Goal: Book appointment/travel/reservation

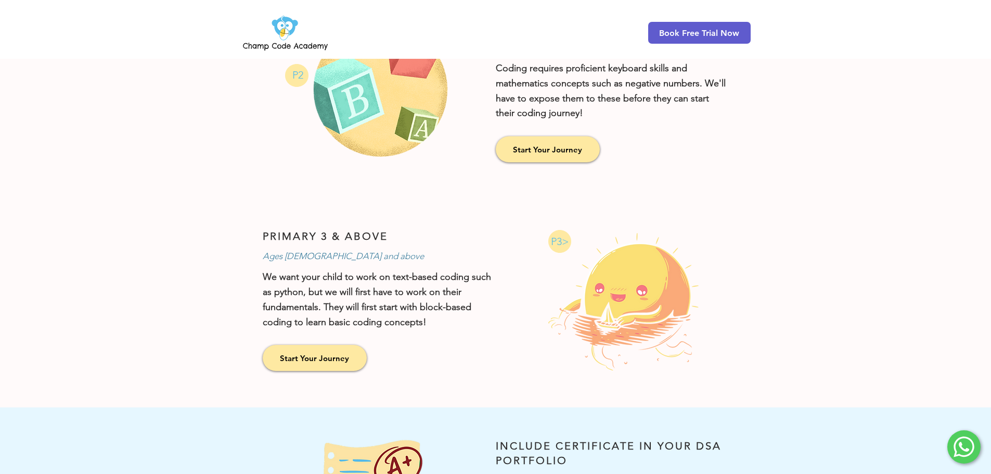
scroll to position [624, 0]
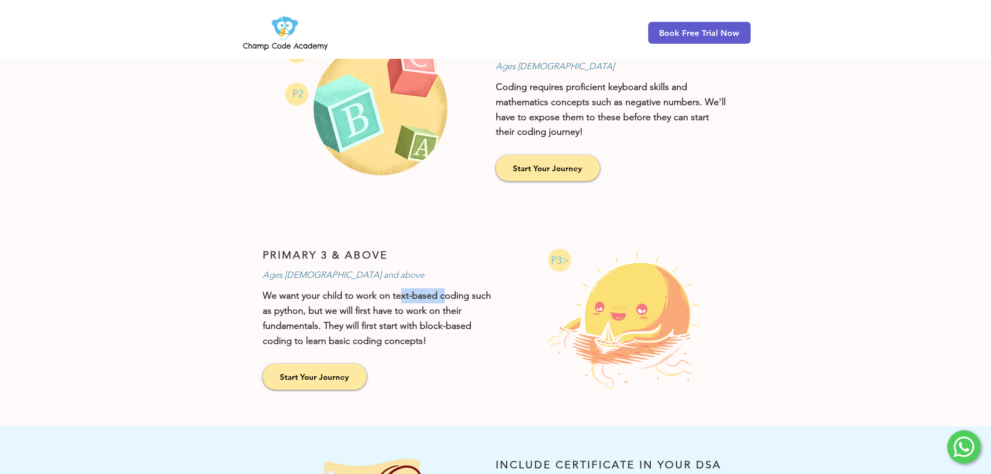
drag, startPoint x: 410, startPoint y: 295, endPoint x: 452, endPoint y: 295, distance: 42.2
click at [452, 295] on p "We want your child to work on text-based coding such as python, but we will fir…" at bounding box center [380, 318] width 234 height 60
click at [458, 311] on p "We want your child to work on text-based coding such as python, but we will fir…" at bounding box center [380, 318] width 234 height 60
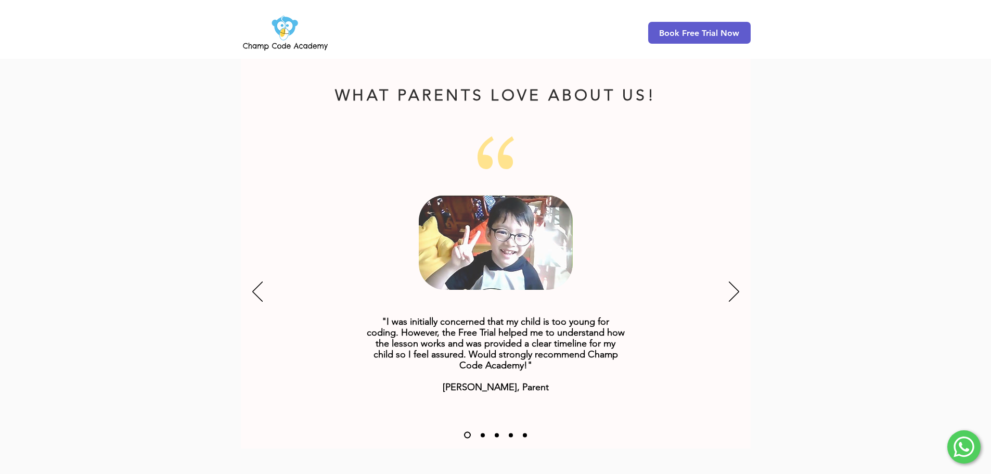
scroll to position [1249, 0]
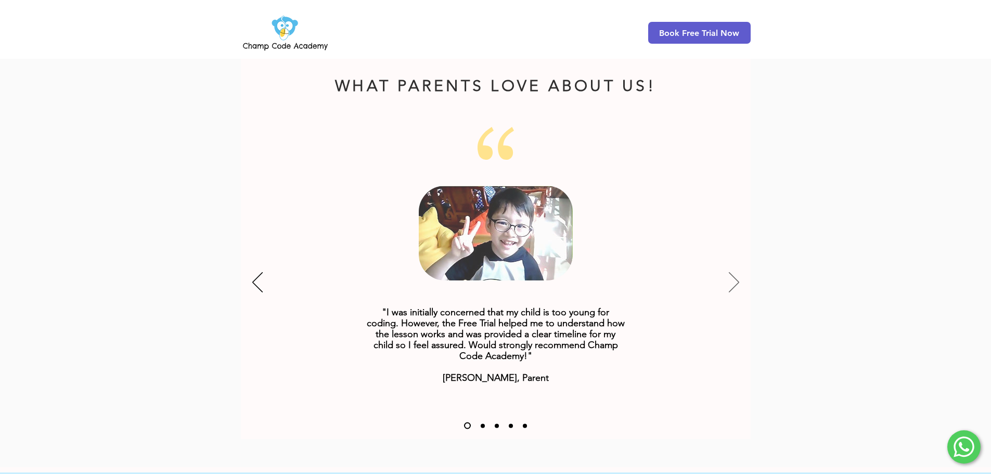
click at [731, 272] on icon "Next" at bounding box center [734, 282] width 10 height 20
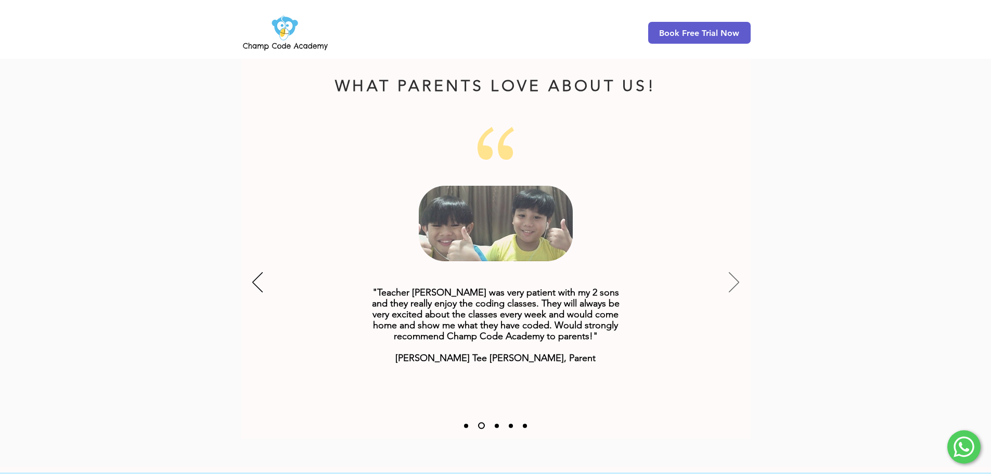
click at [731, 272] on icon "Next" at bounding box center [734, 282] width 10 height 20
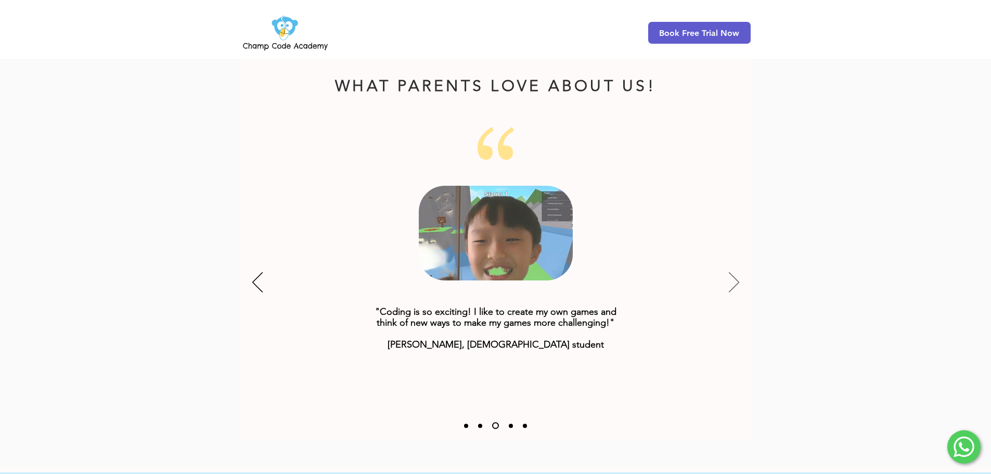
click at [731, 272] on icon "Next" at bounding box center [734, 282] width 10 height 20
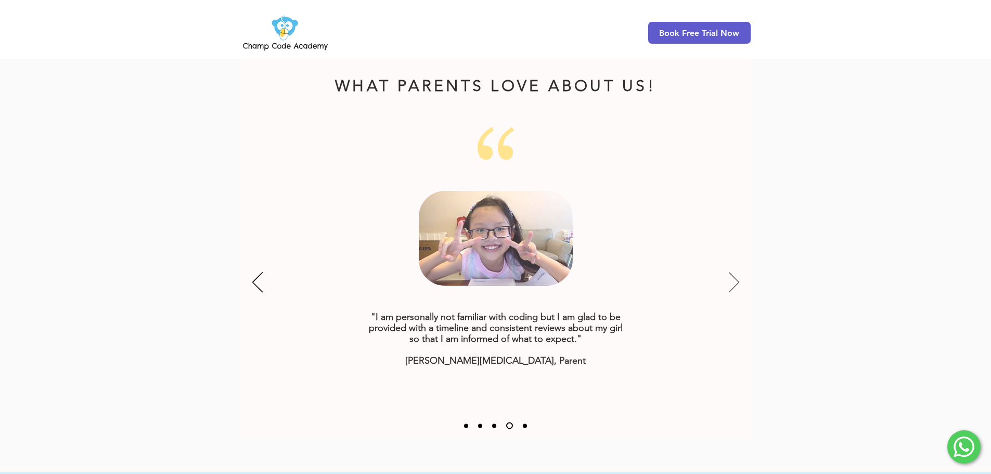
click at [731, 272] on icon "Next" at bounding box center [734, 282] width 10 height 20
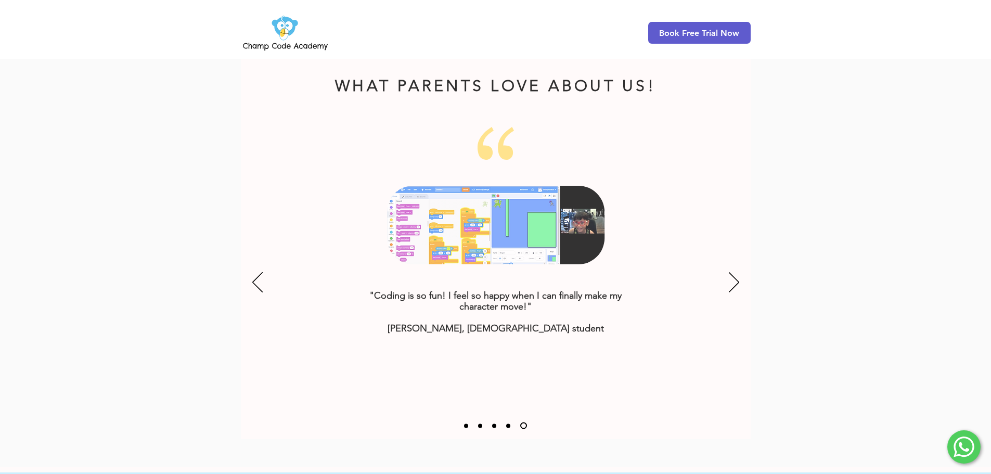
click at [506, 423] on nav "Slides" at bounding box center [495, 426] width 73 height 7
click at [507, 424] on link "Slide 4" at bounding box center [508, 426] width 4 height 4
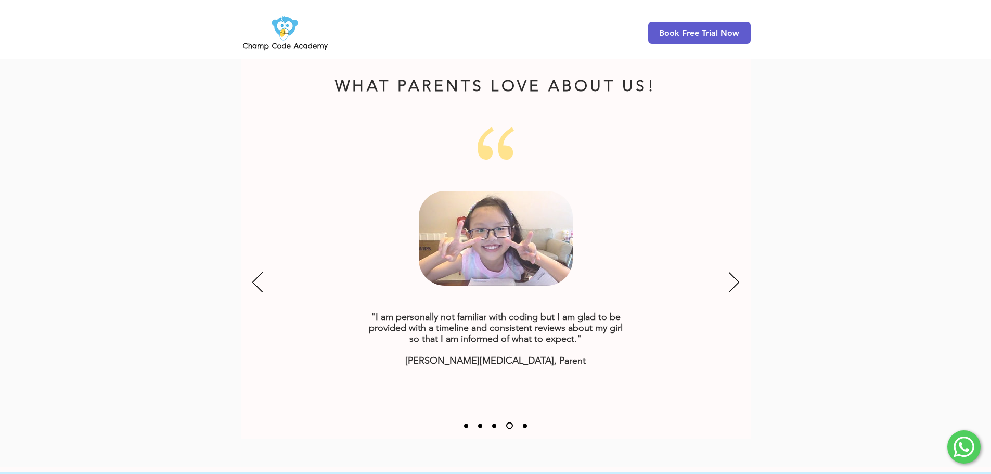
click at [488, 423] on nav "Slides" at bounding box center [495, 426] width 73 height 7
click at [492, 423] on nav "Slides" at bounding box center [495, 426] width 73 height 7
drag, startPoint x: 480, startPoint y: 410, endPoint x: 466, endPoint y: 412, distance: 14.1
click at [480, 424] on link "Slide 2" at bounding box center [480, 426] width 4 height 4
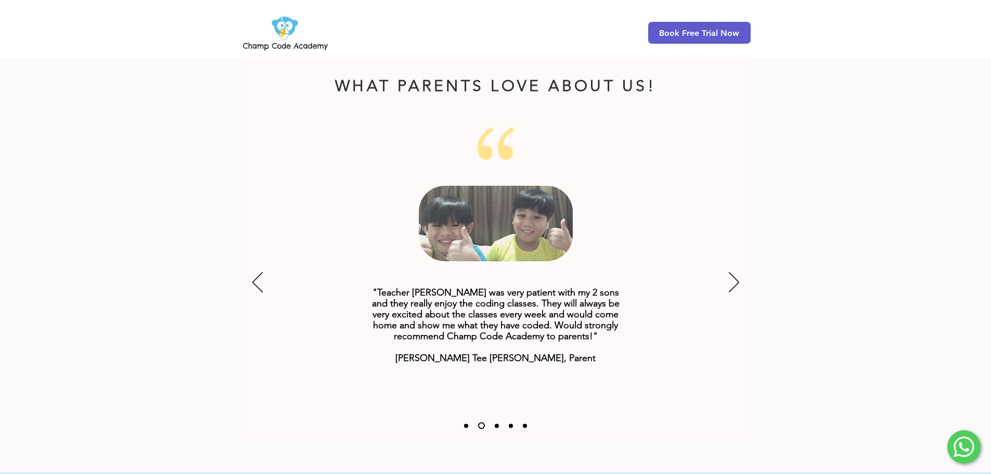
click at [465, 424] on link "Slide 1" at bounding box center [466, 426] width 4 height 4
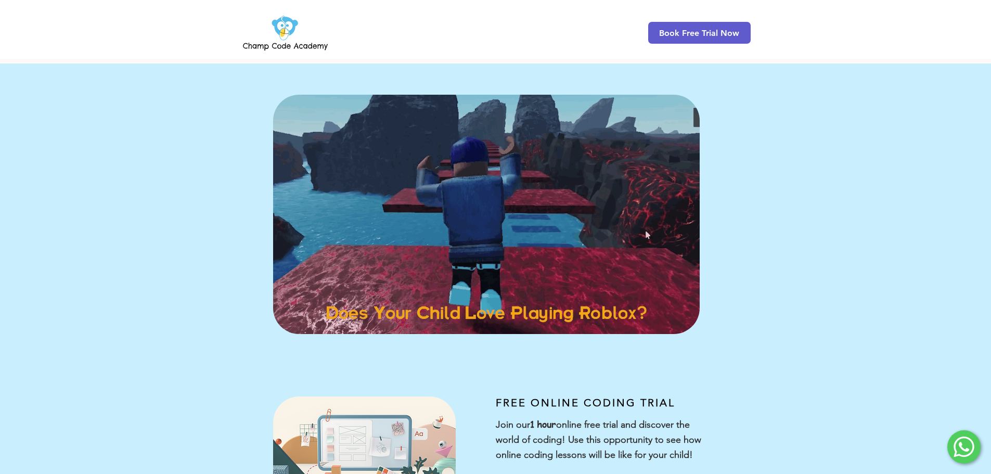
scroll to position [0, 0]
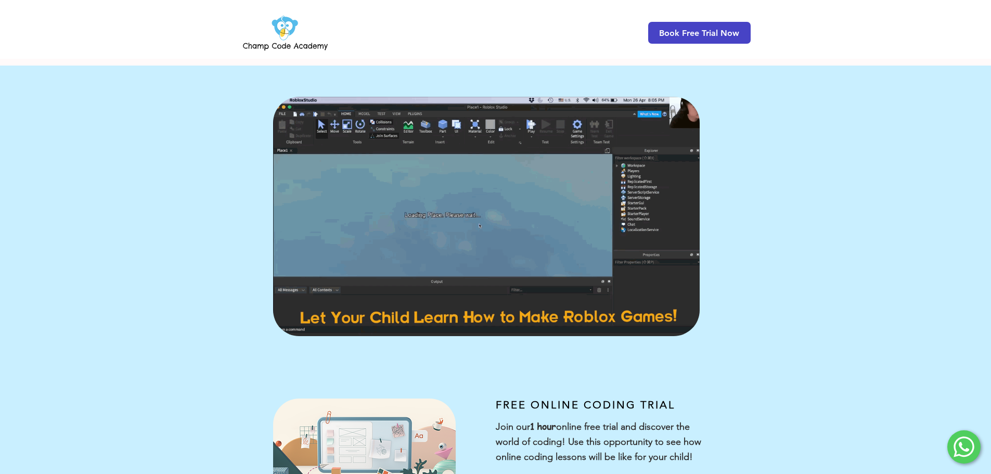
click at [731, 31] on span "Book Free Trial Now" at bounding box center [699, 33] width 80 height 10
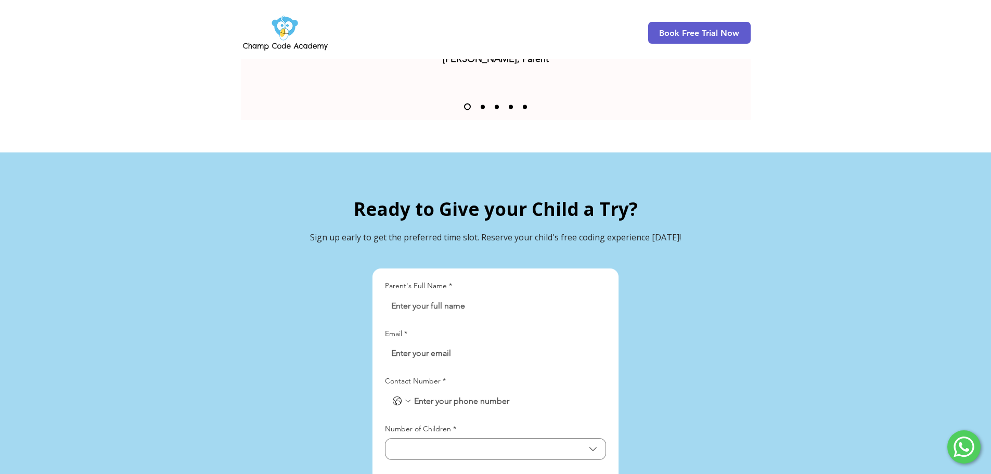
scroll to position [2349, 0]
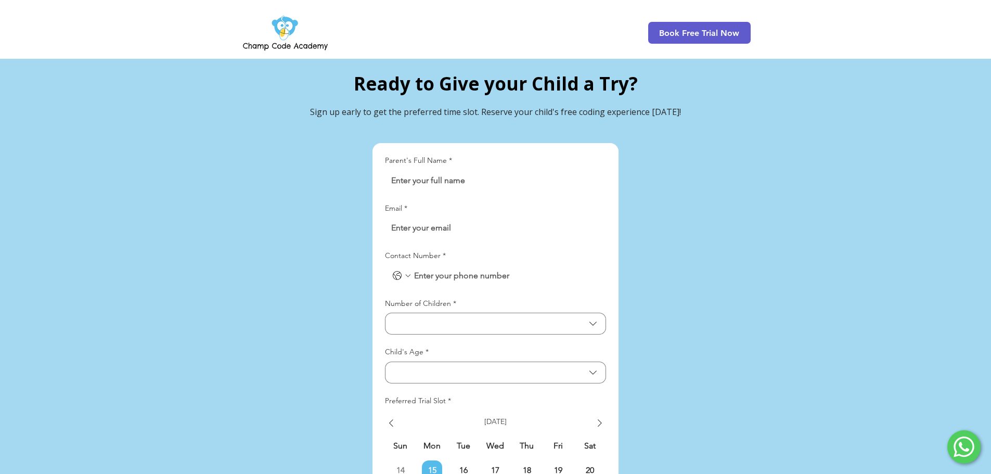
click at [552, 170] on input "Parent's Full Name *" at bounding box center [492, 180] width 215 height 21
type input "Muhammad Ahmad"
type input "ahmed.saddique12@gmail.com"
type input "03011407821"
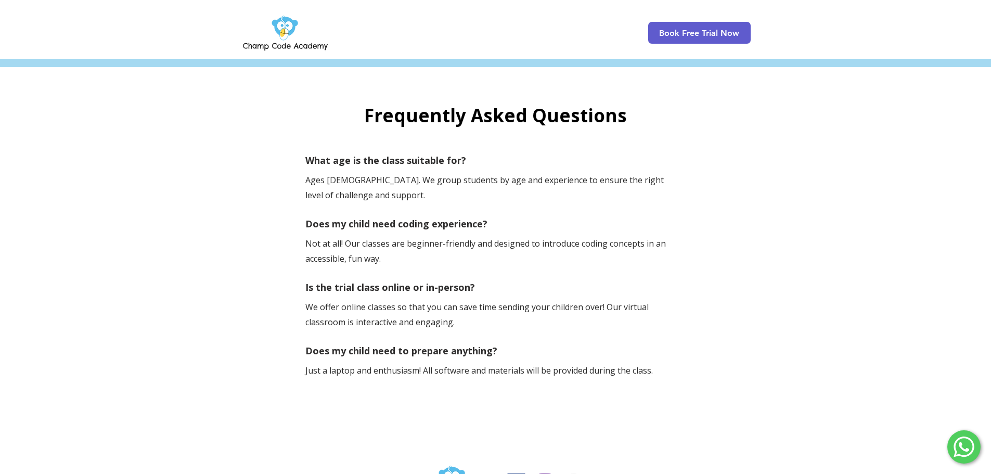
scroll to position [3078, 0]
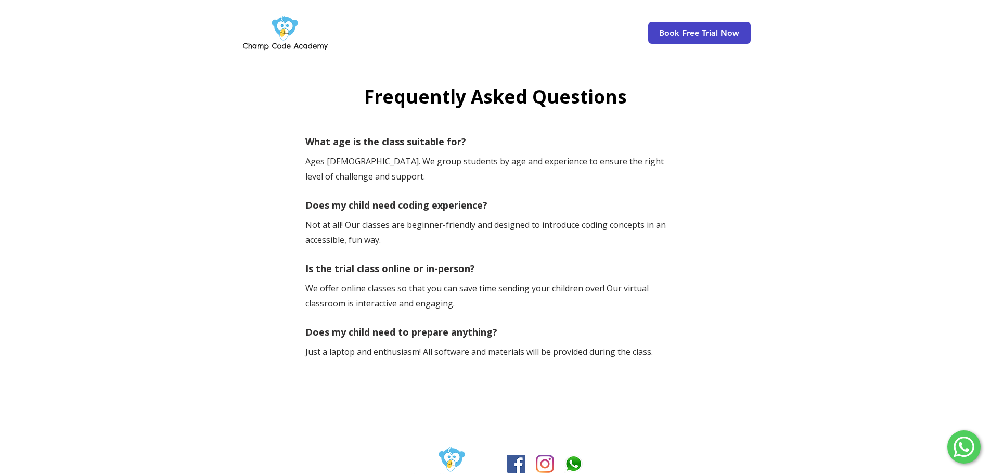
click at [699, 32] on span "Book Free Trial Now" at bounding box center [699, 33] width 80 height 10
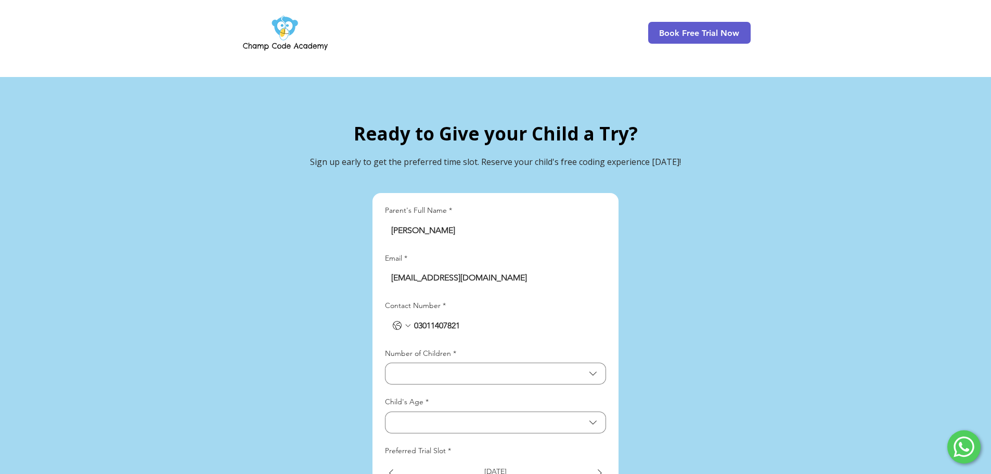
scroll to position [2293, 0]
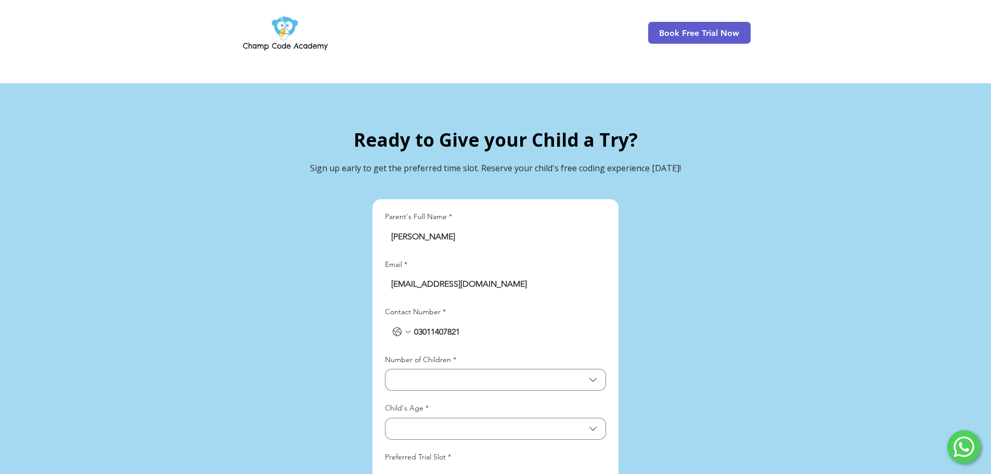
click at [285, 23] on img at bounding box center [285, 32] width 89 height 41
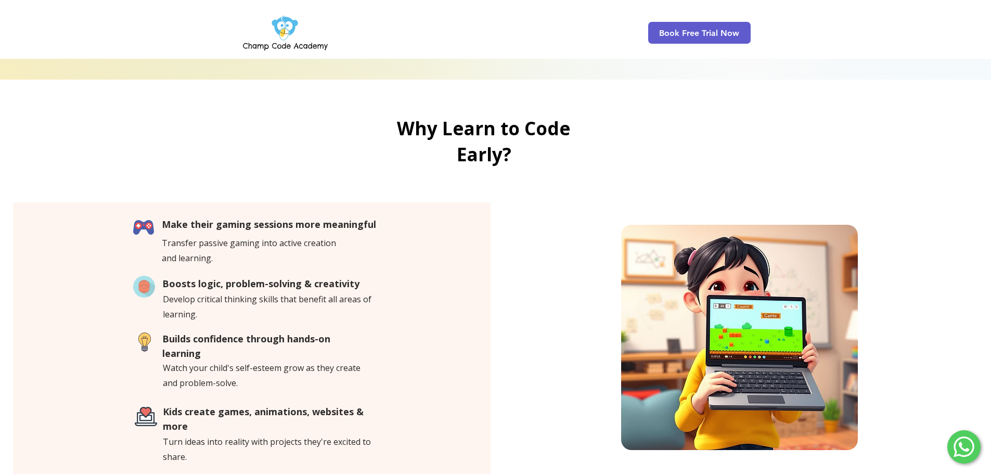
scroll to position [364, 0]
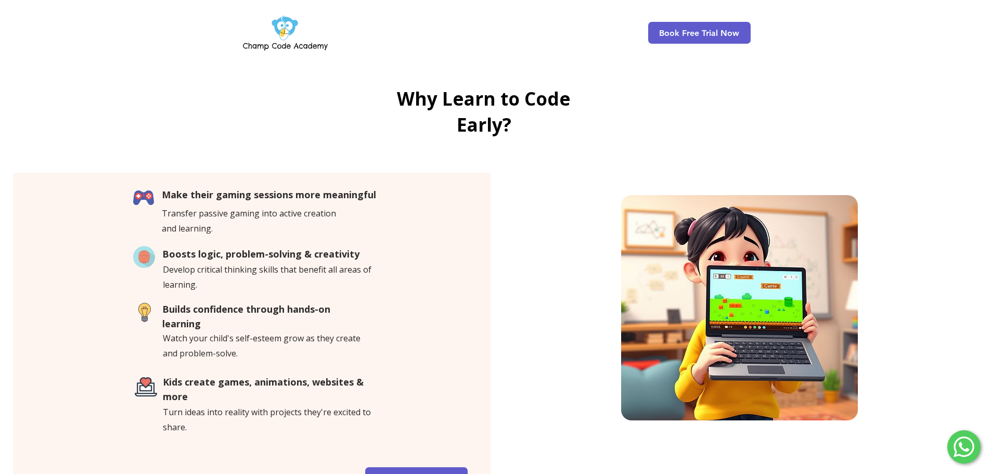
click at [274, 28] on img at bounding box center [285, 32] width 89 height 41
click at [282, 28] on img at bounding box center [285, 32] width 89 height 41
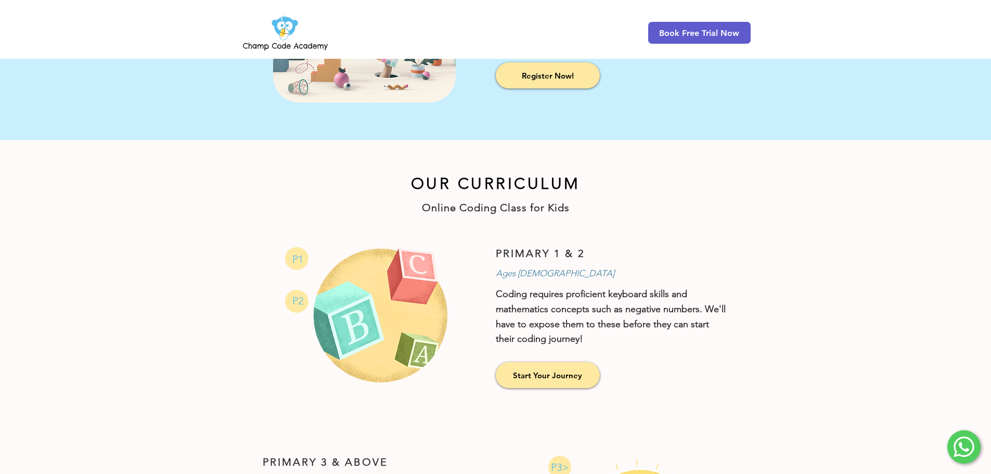
scroll to position [416, 0]
click at [551, 378] on span "Start Your Journey" at bounding box center [547, 376] width 69 height 11
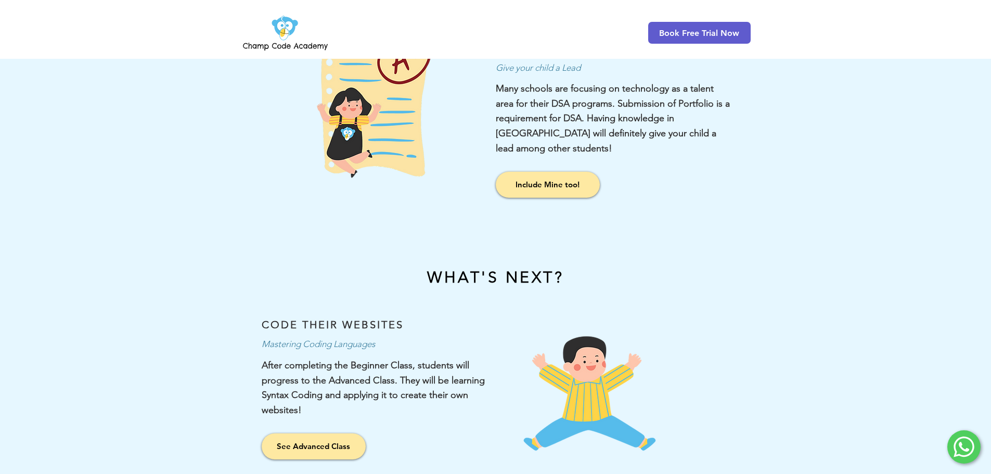
scroll to position [1041, 0]
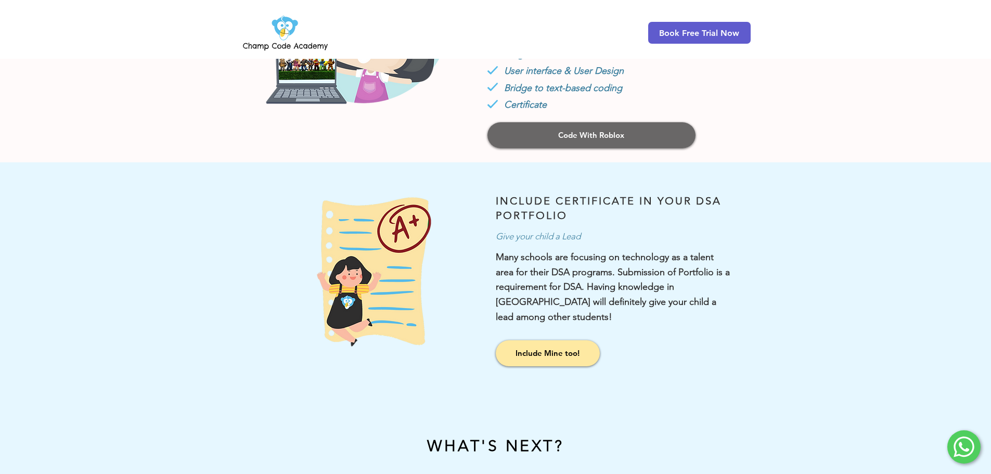
click at [596, 135] on span "Code With Roblox" at bounding box center [591, 135] width 66 height 11
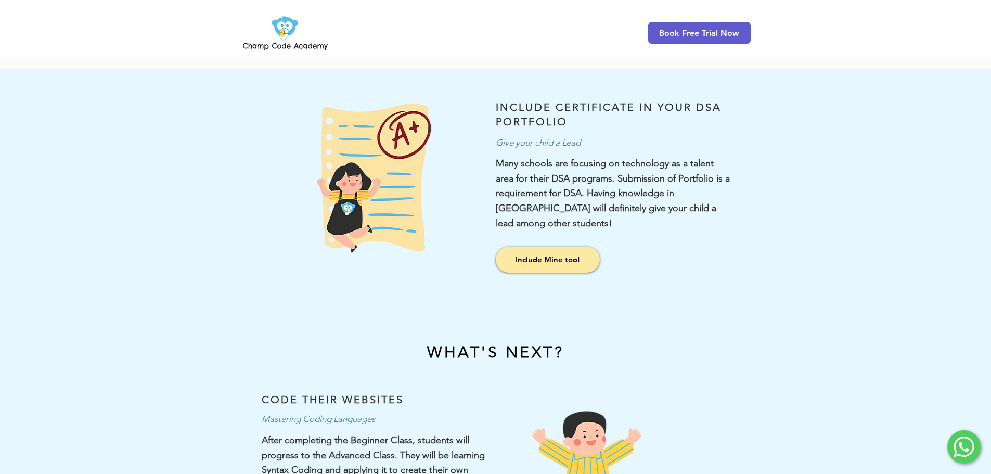
scroll to position [1249, 0]
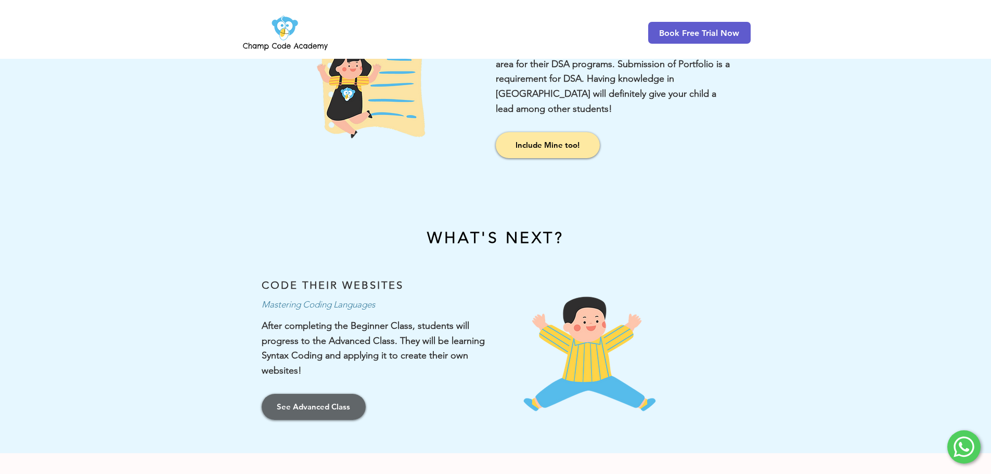
click at [343, 401] on span "See Advanced Class" at bounding box center [313, 406] width 73 height 11
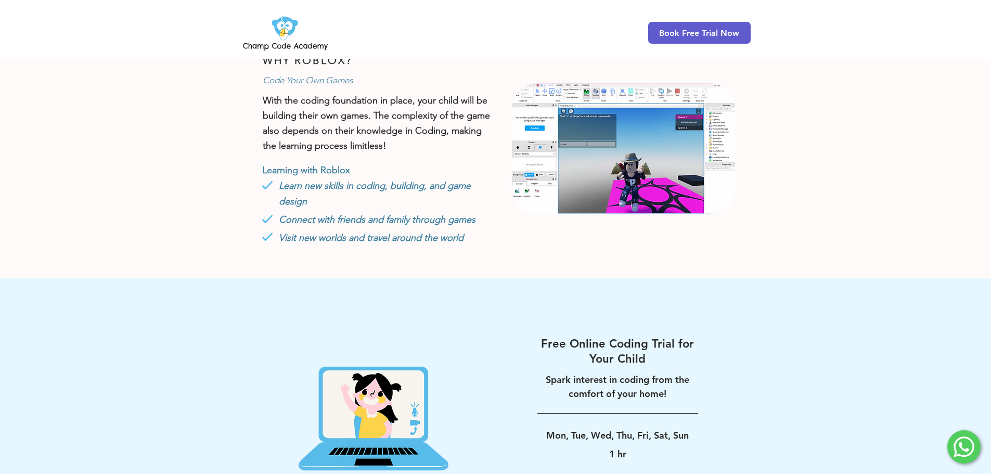
scroll to position [869, 0]
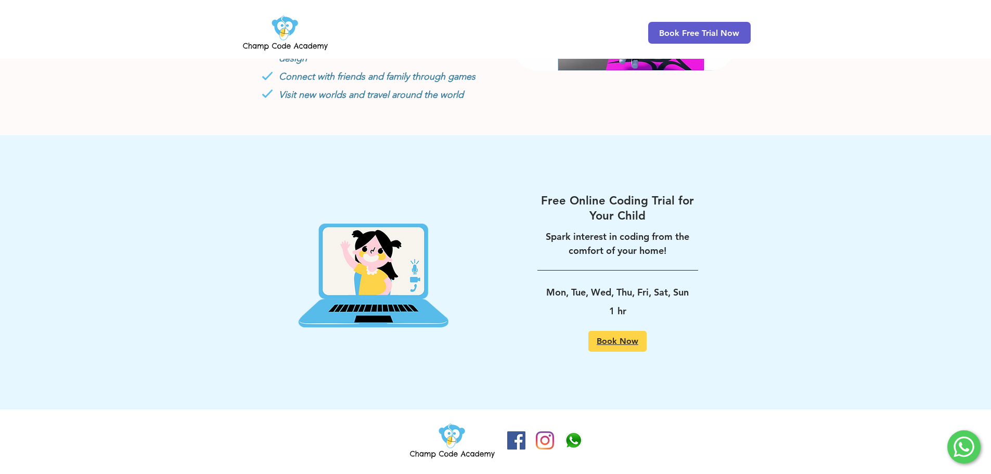
click at [610, 339] on span "Book Now" at bounding box center [618, 341] width 42 height 8
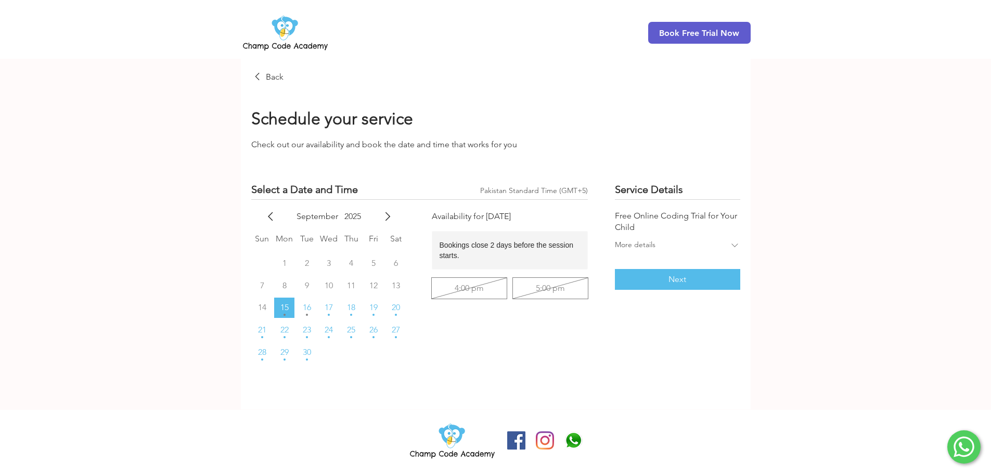
click at [609, 338] on div "Select a Date and Time Pakistan Standard Time (GMT+5) Time zone: Pakistan Stand…" at bounding box center [495, 283] width 489 height 202
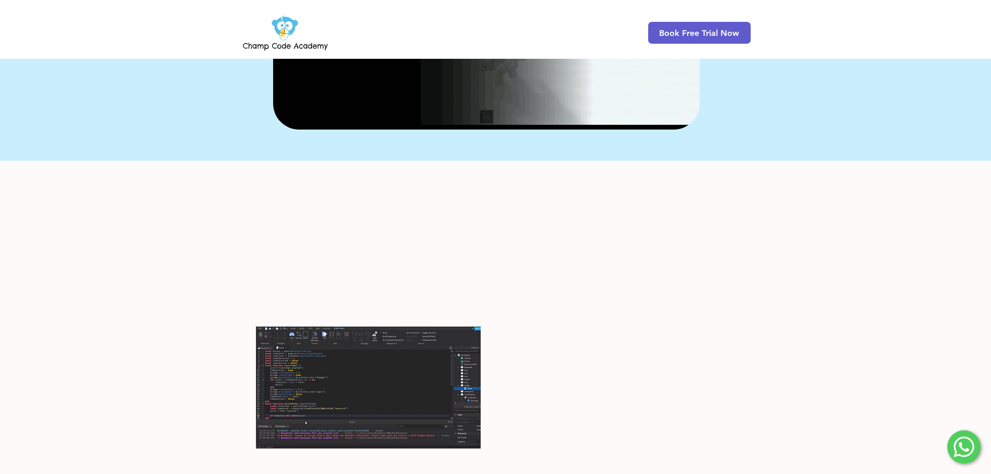
scroll to position [312, 0]
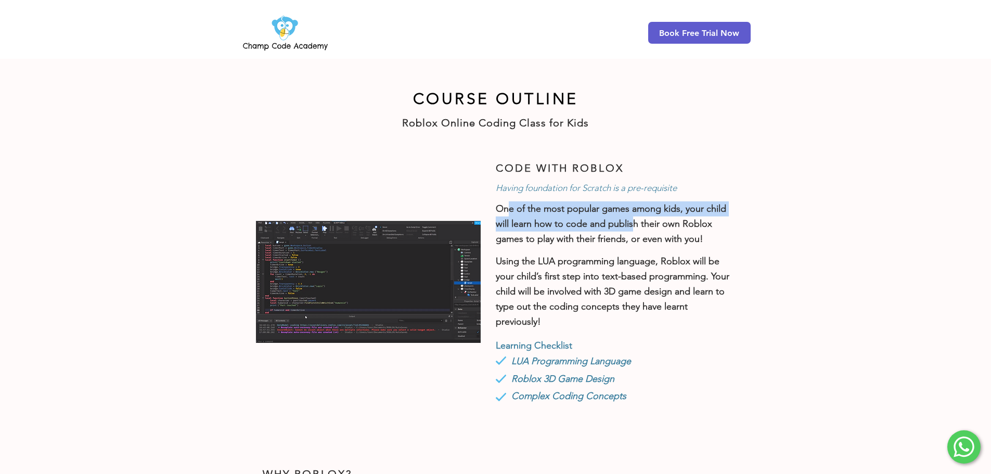
drag, startPoint x: 506, startPoint y: 212, endPoint x: 633, endPoint y: 221, distance: 126.8
click at [633, 221] on p "One of the most popular games among kids, your child will learn how to code and…" at bounding box center [613, 223] width 234 height 45
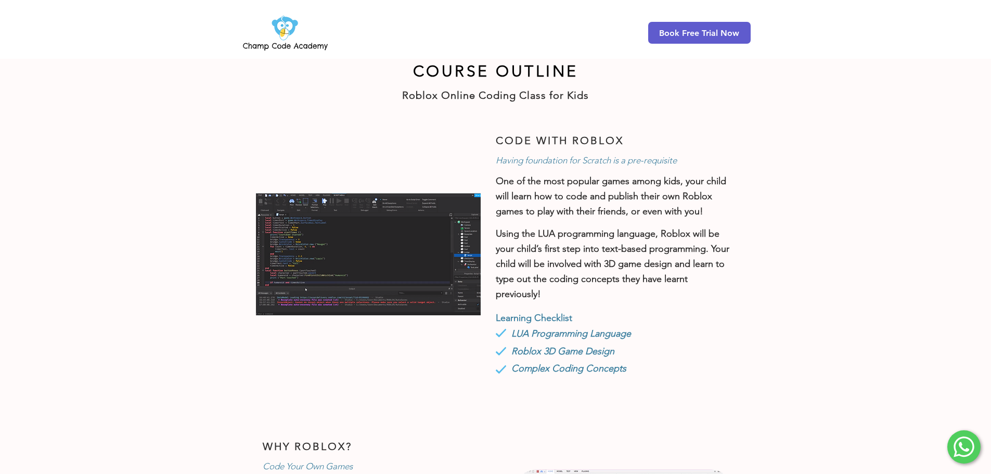
scroll to position [364, 0]
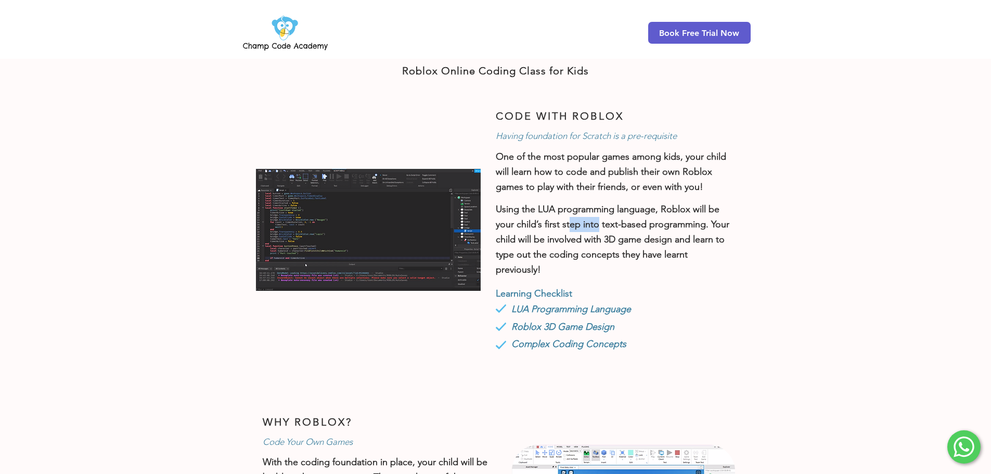
drag, startPoint x: 570, startPoint y: 227, endPoint x: 598, endPoint y: 226, distance: 28.6
click at [598, 226] on p "Using the LUA programming language, Roblox will be your child’s first step into…" at bounding box center [613, 239] width 234 height 75
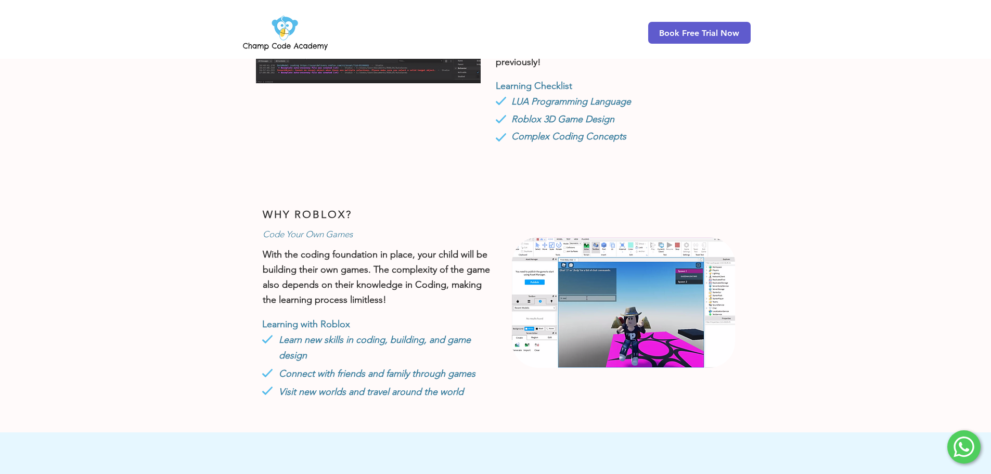
scroll to position [572, 0]
click at [615, 293] on img at bounding box center [623, 302] width 223 height 131
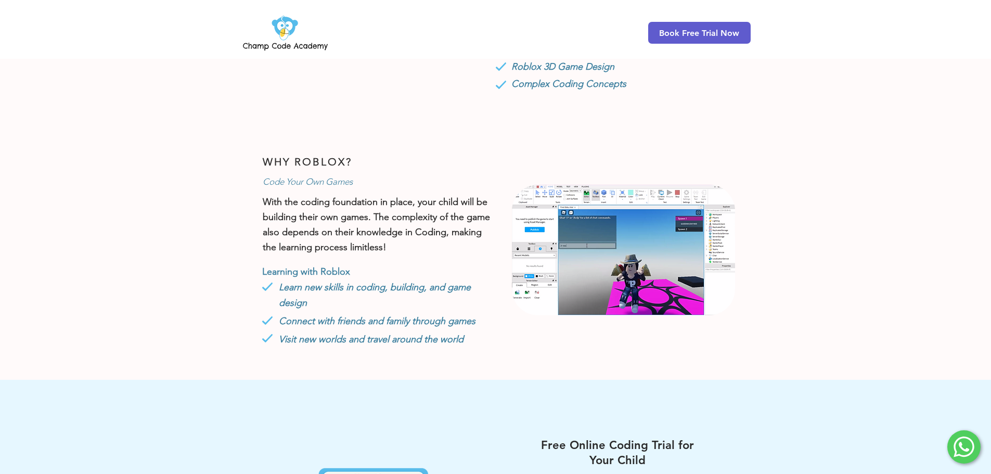
scroll to position [869, 0]
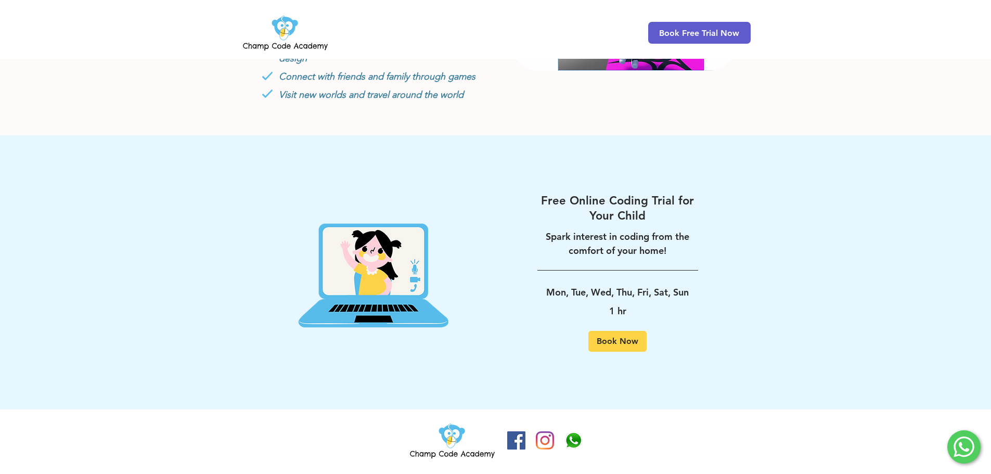
click at [558, 307] on p "1 hr" at bounding box center [618, 311] width 161 height 19
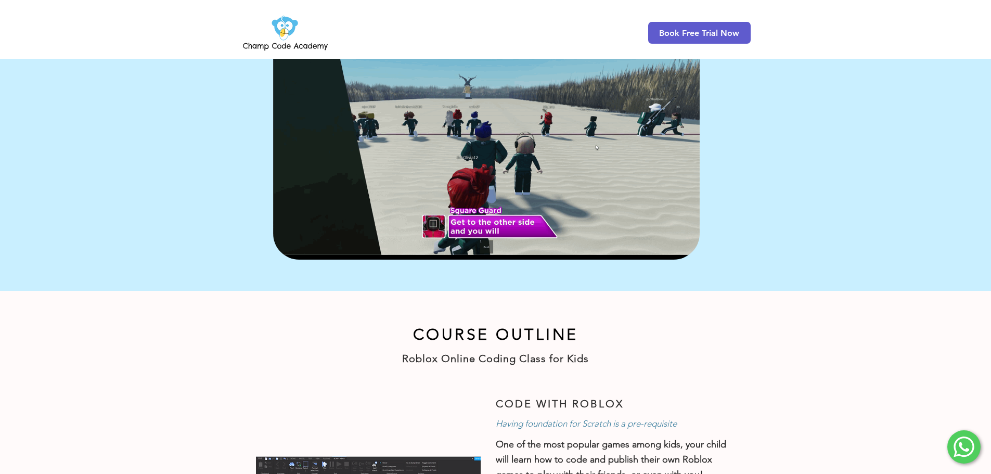
scroll to position [0, 0]
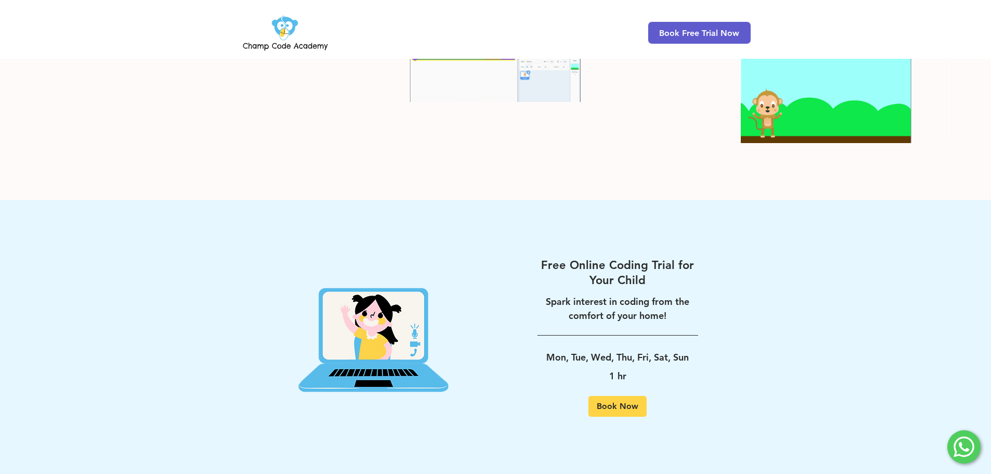
scroll to position [1784, 0]
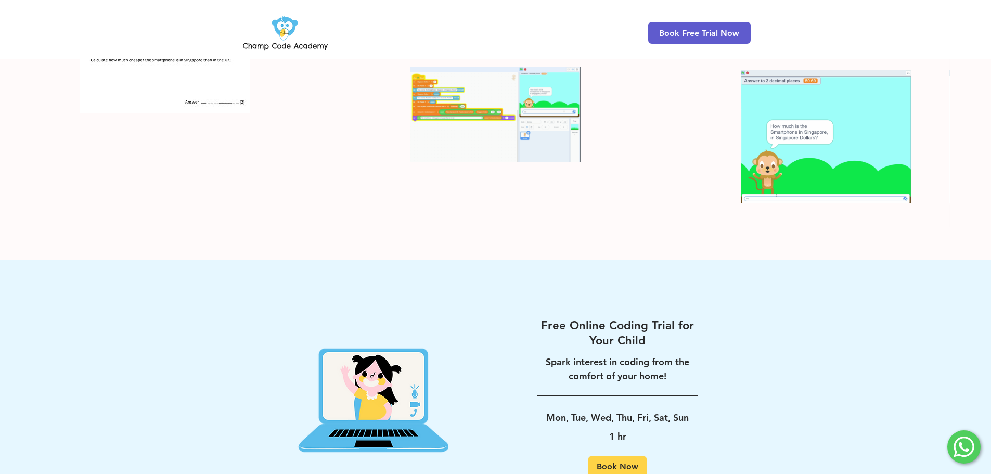
click at [644, 456] on link "Book Now" at bounding box center [618, 466] width 58 height 21
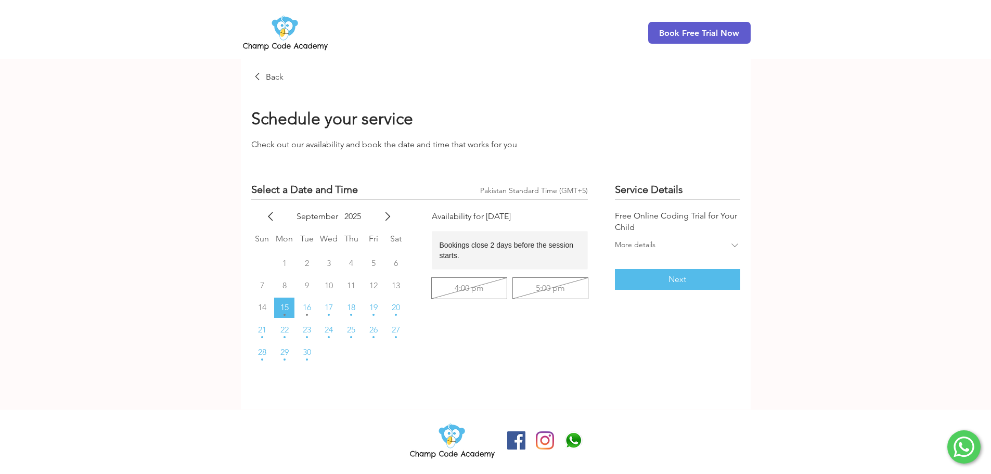
click at [286, 33] on img at bounding box center [285, 32] width 89 height 41
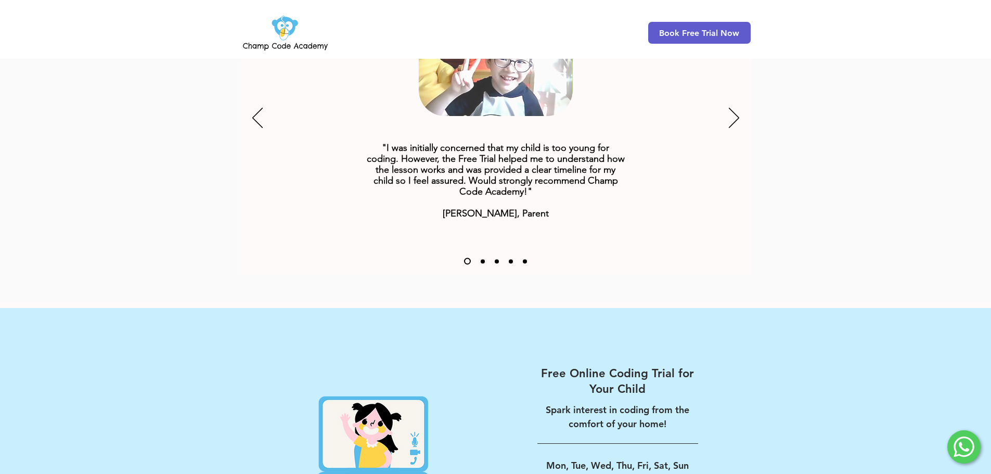
scroll to position [1561, 0]
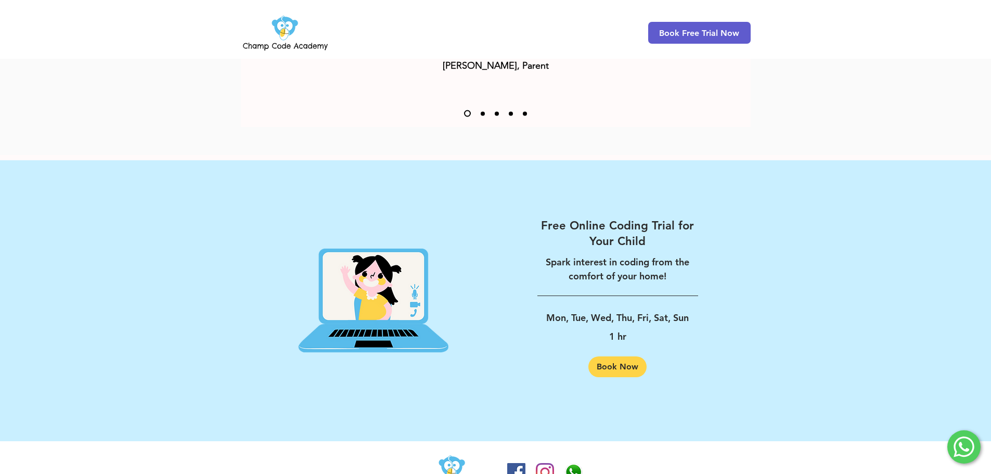
click at [178, 160] on div at bounding box center [495, 300] width 991 height 281
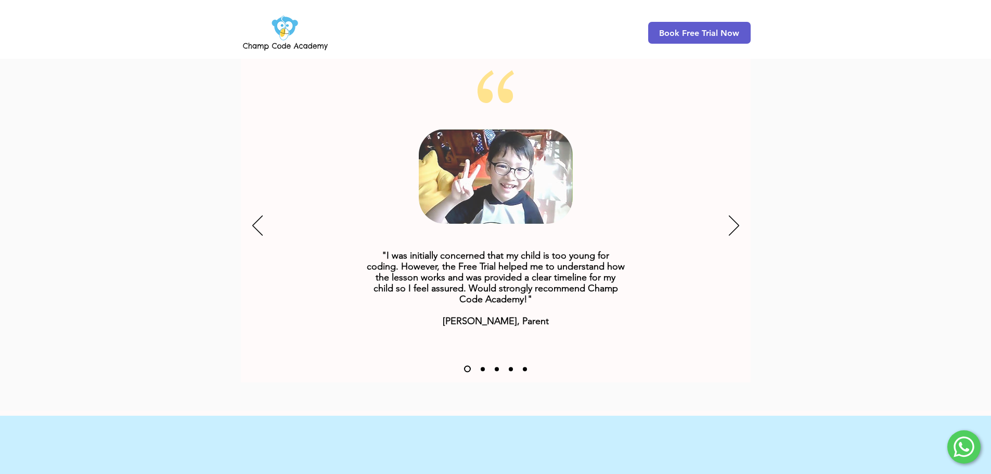
scroll to position [1301, 0]
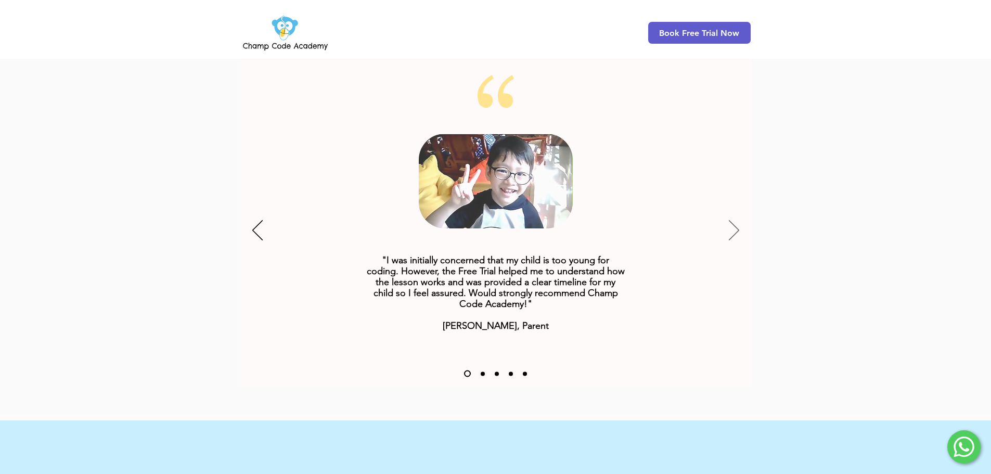
click at [733, 220] on icon "Next" at bounding box center [734, 230] width 10 height 20
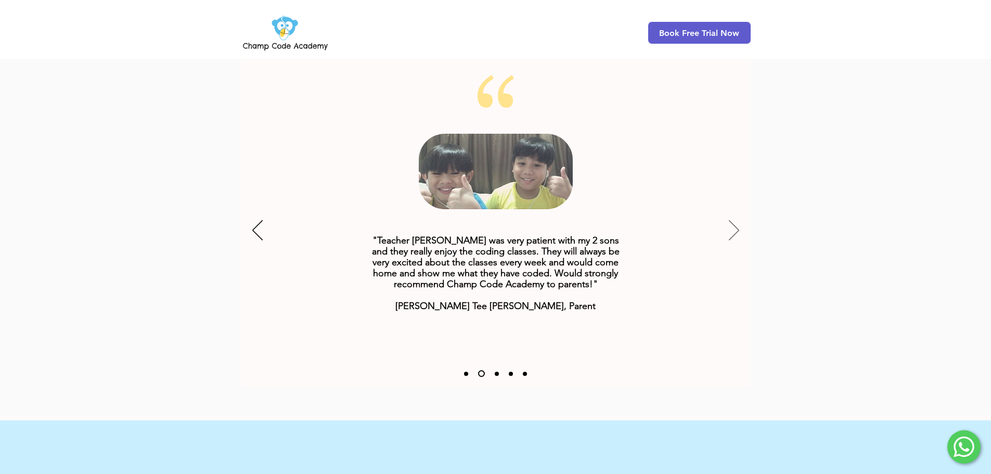
click at [733, 220] on icon "Next" at bounding box center [734, 230] width 10 height 20
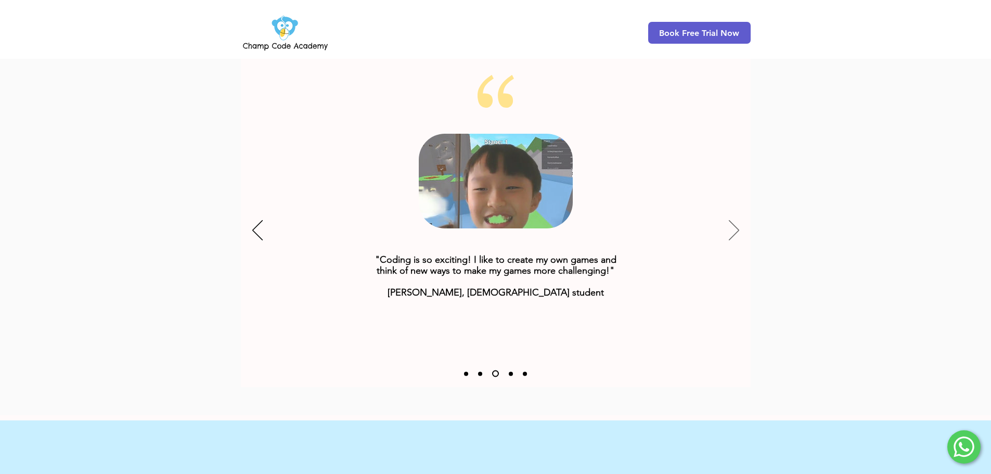
click at [733, 220] on icon "Next" at bounding box center [734, 230] width 10 height 20
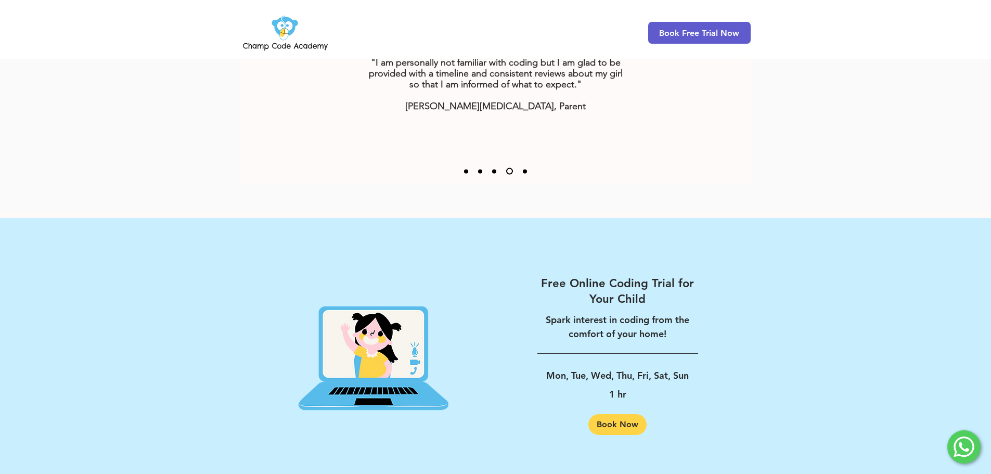
scroll to position [1509, 0]
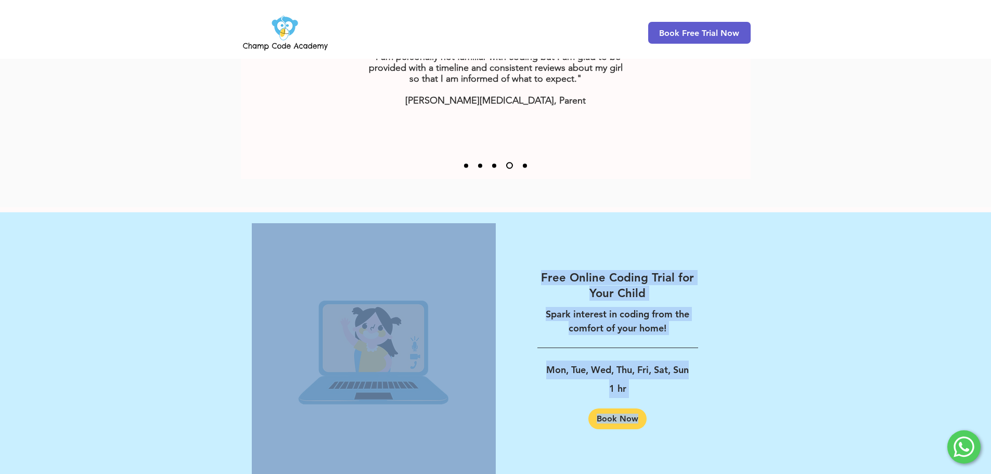
drag, startPoint x: 675, startPoint y: 416, endPoint x: 371, endPoint y: 288, distance: 330.9
click at [371, 288] on section "Free Online Coding Trial for Your Child Spark interest in coding from the comfo…" at bounding box center [495, 350] width 489 height 254
click at [371, 288] on img at bounding box center [374, 349] width 244 height 253
